Goal: Check status: Check status

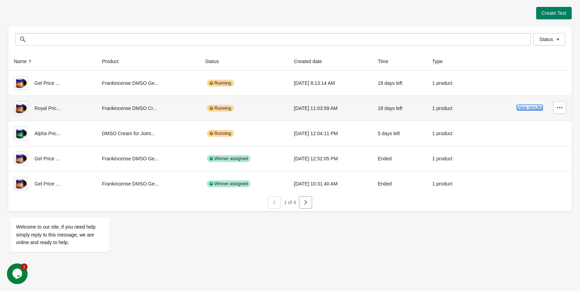
click at [531, 110] on button "View results" at bounding box center [530, 108] width 26 height 6
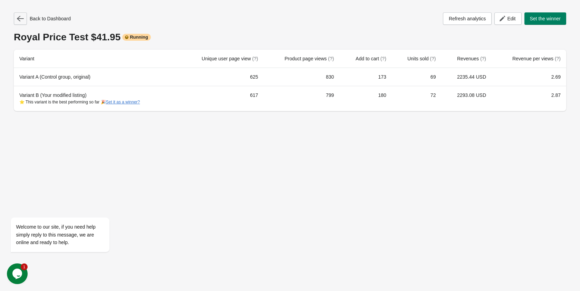
click at [24, 15] on button "button" at bounding box center [20, 18] width 13 height 12
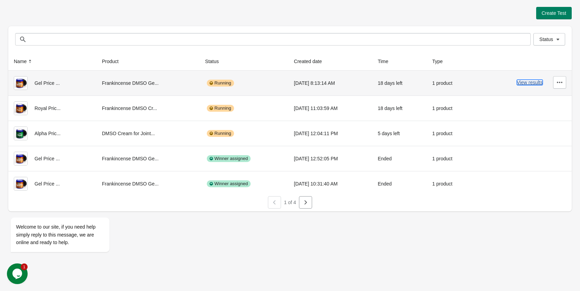
click at [530, 85] on button "View results" at bounding box center [530, 83] width 26 height 6
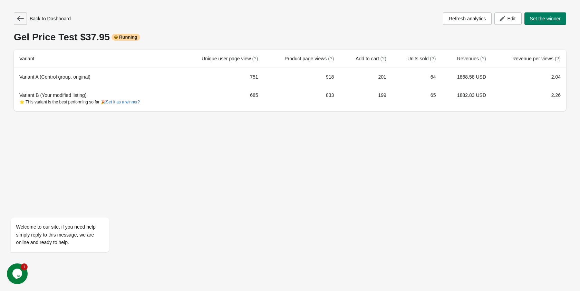
click at [22, 16] on icon "button" at bounding box center [20, 18] width 7 height 7
